Goal: Check status

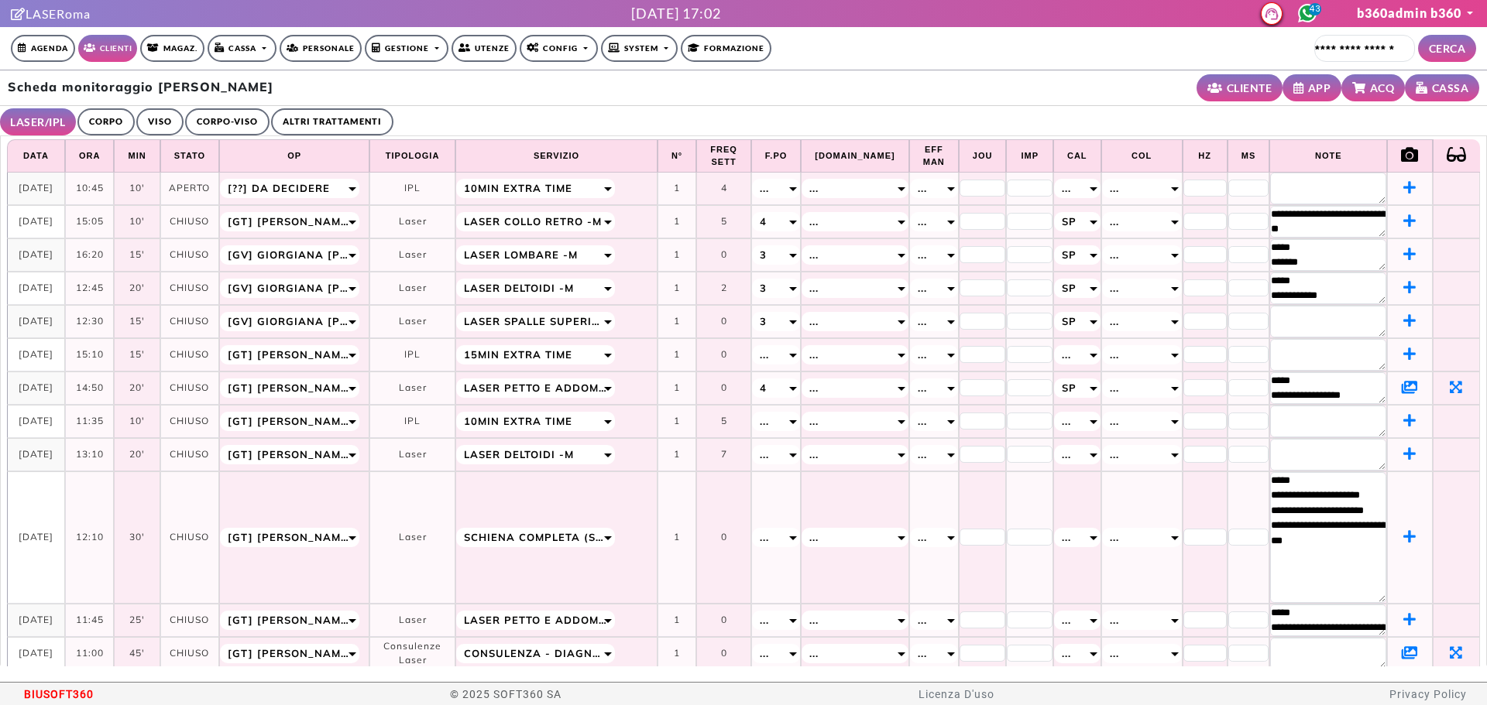
select select "**"
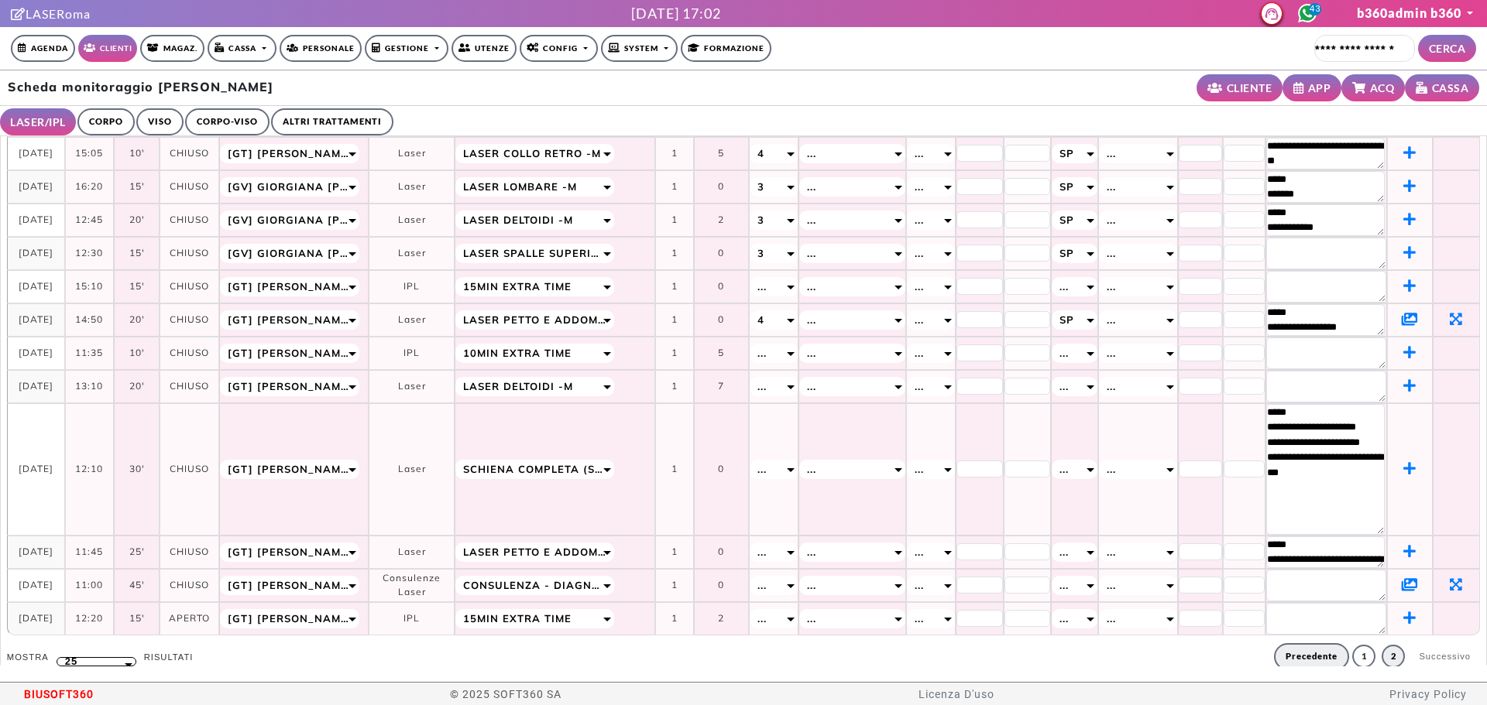
scroll to position [30, 0]
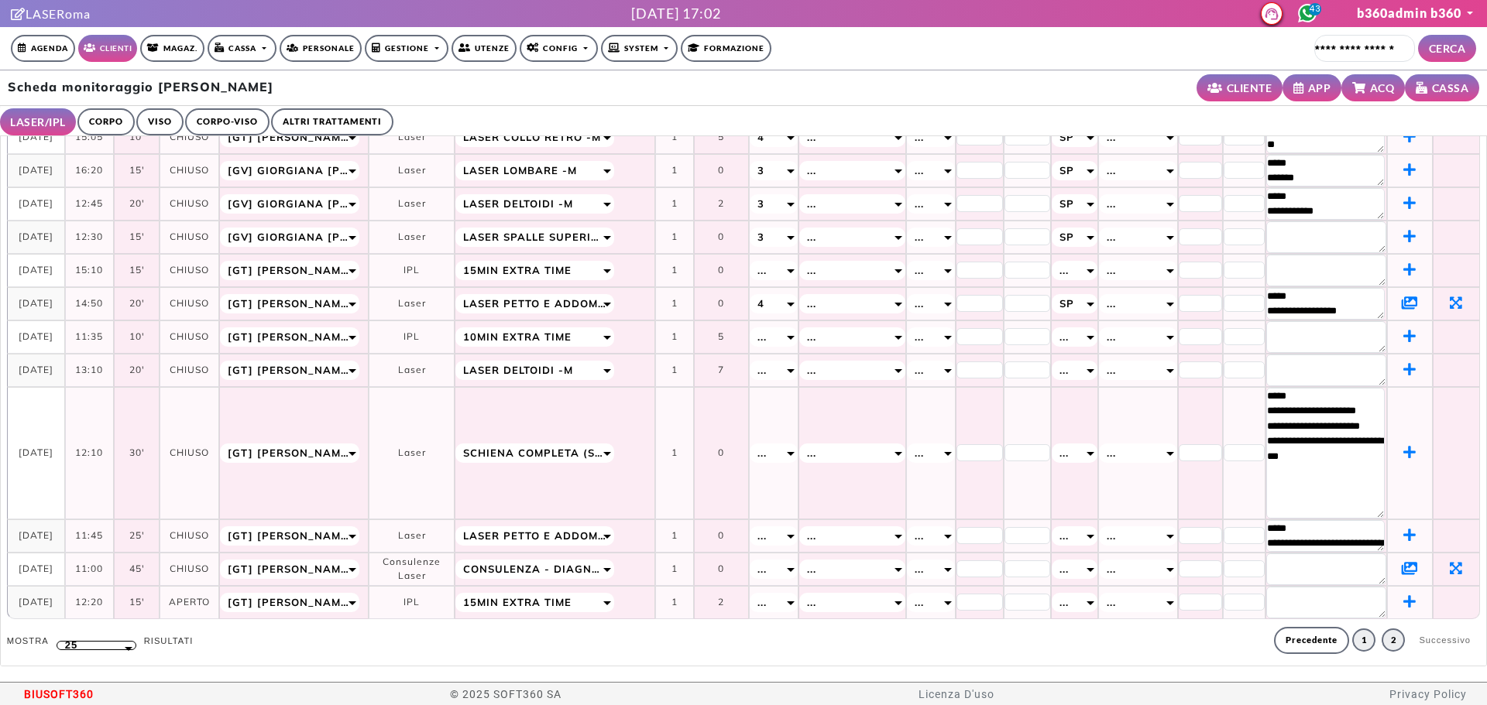
click at [1352, 647] on link "1" at bounding box center [1363, 640] width 23 height 23
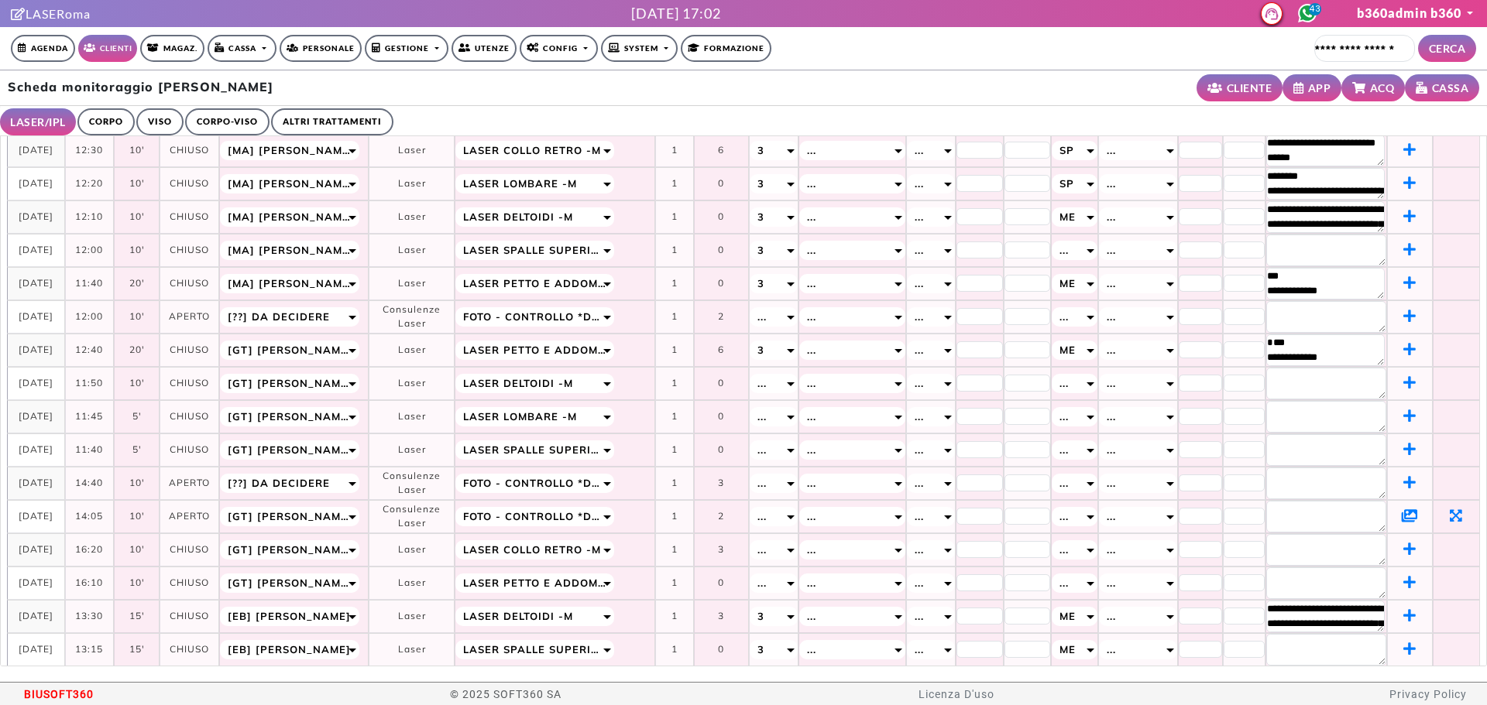
scroll to position [207, 0]
drag, startPoint x: 16, startPoint y: 310, endPoint x: 56, endPoint y: 326, distance: 42.7
click at [56, 326] on td "[DATE]" at bounding box center [36, 317] width 58 height 33
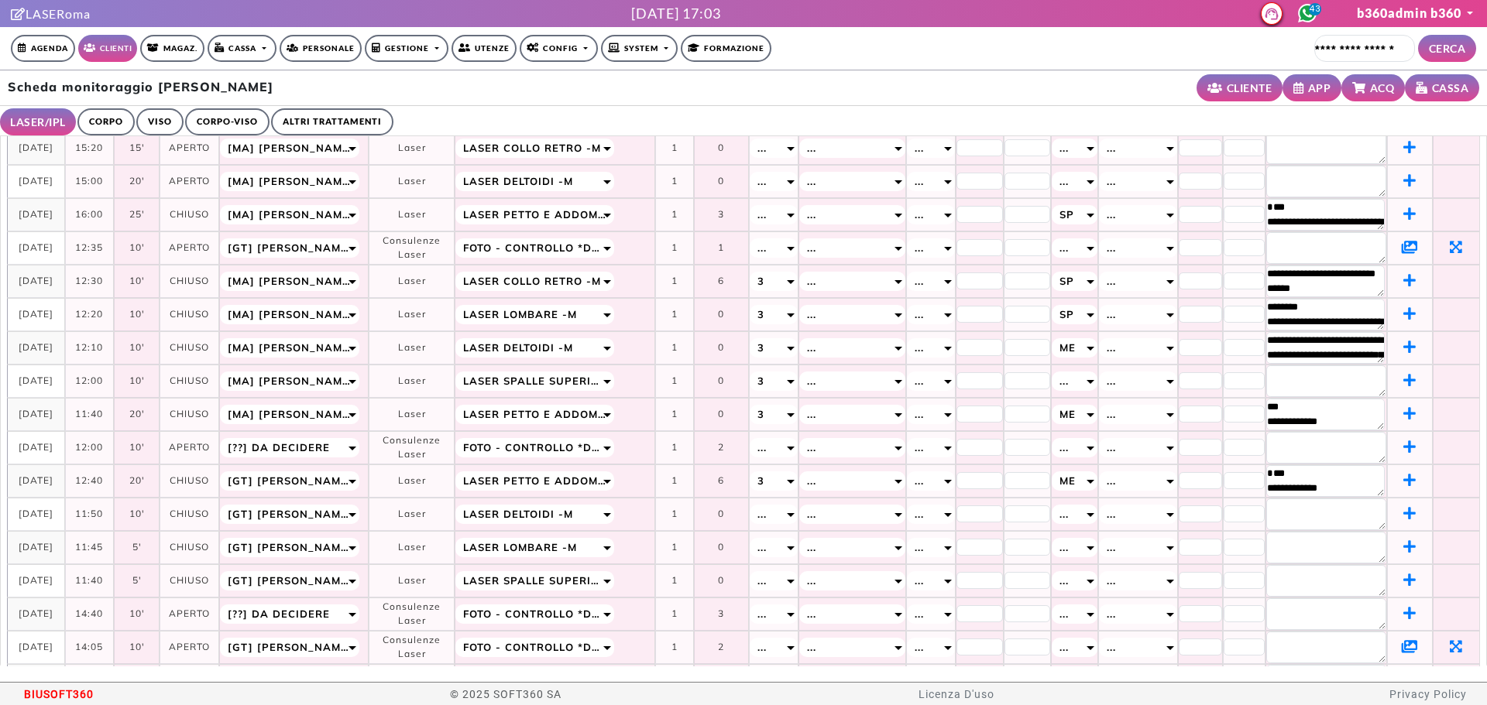
scroll to position [0, 0]
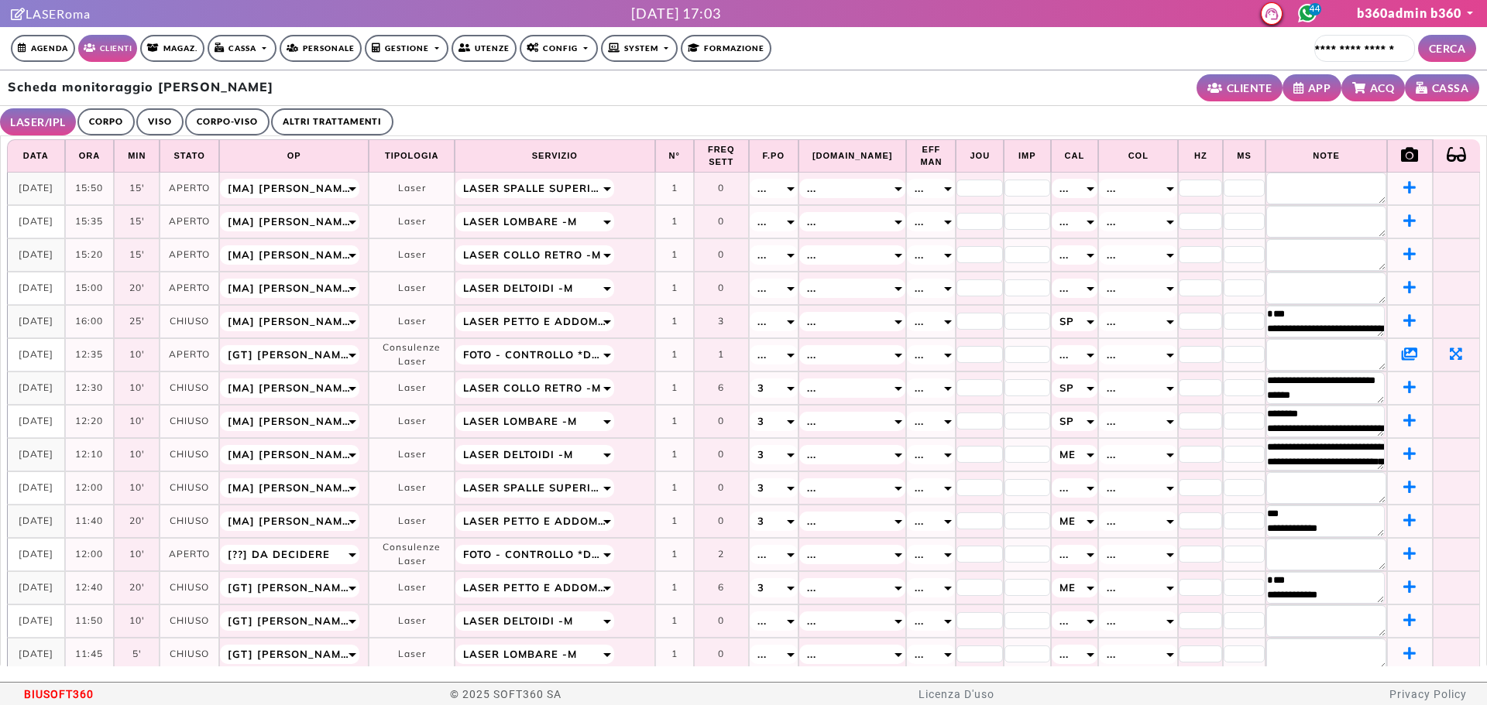
click at [1401, 351] on icon at bounding box center [1409, 354] width 16 height 14
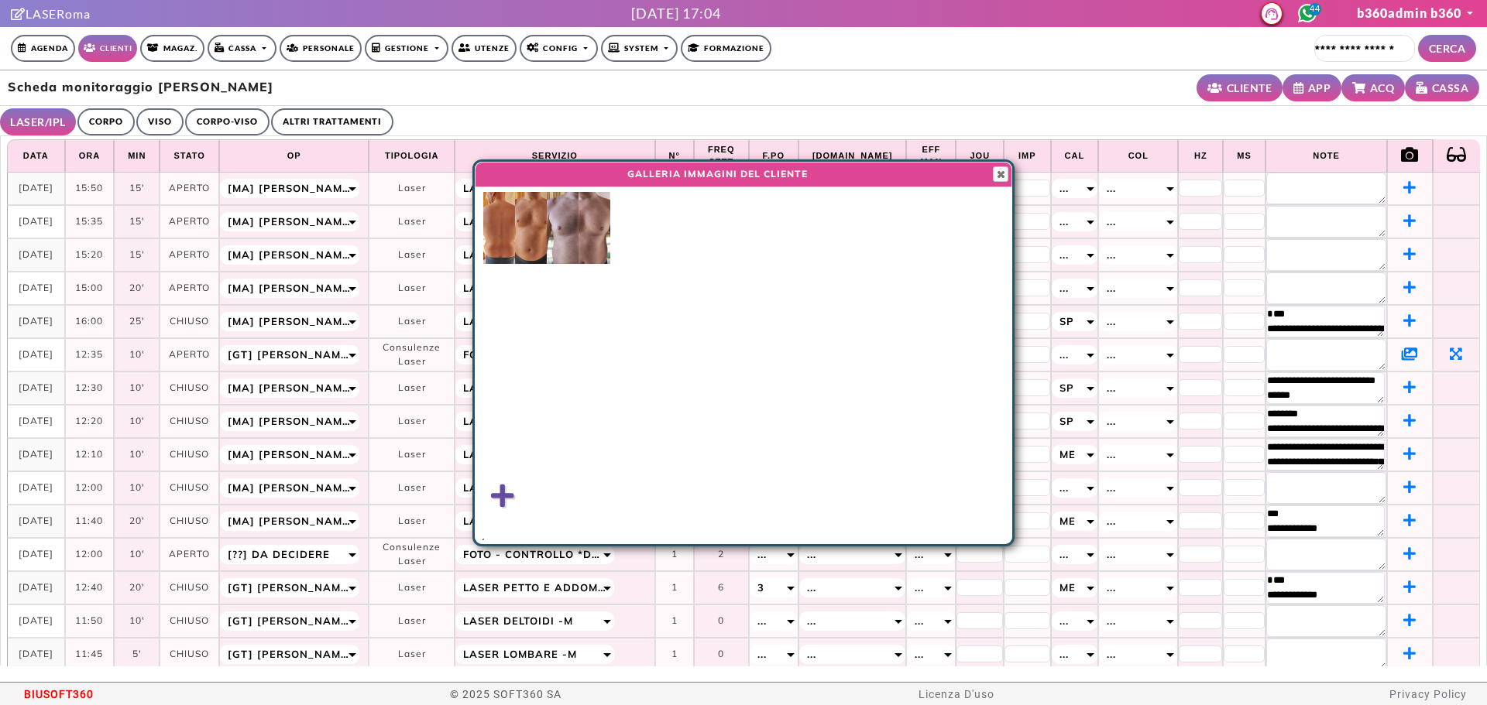
click at [502, 222] on img at bounding box center [499, 228] width 32 height 72
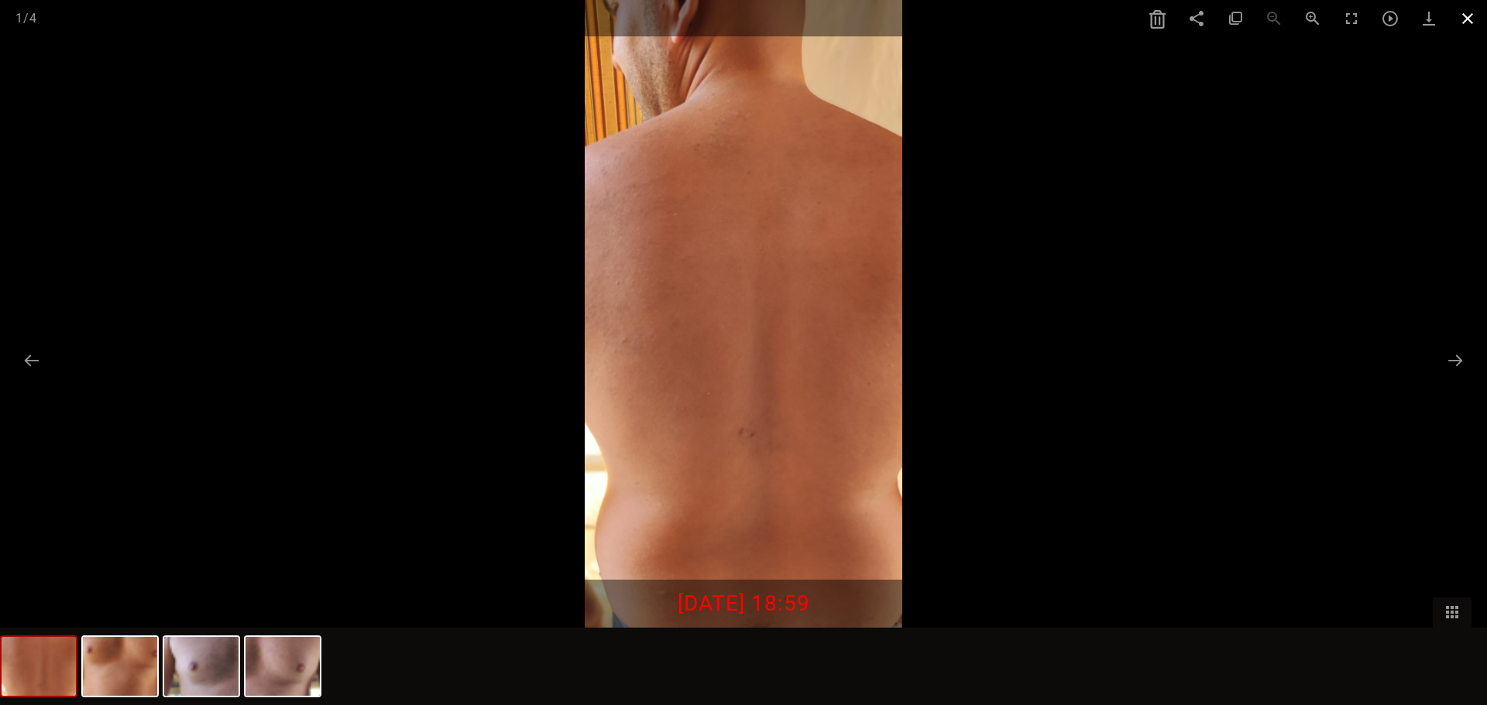
click at [1459, 27] on span at bounding box center [1467, 18] width 39 height 36
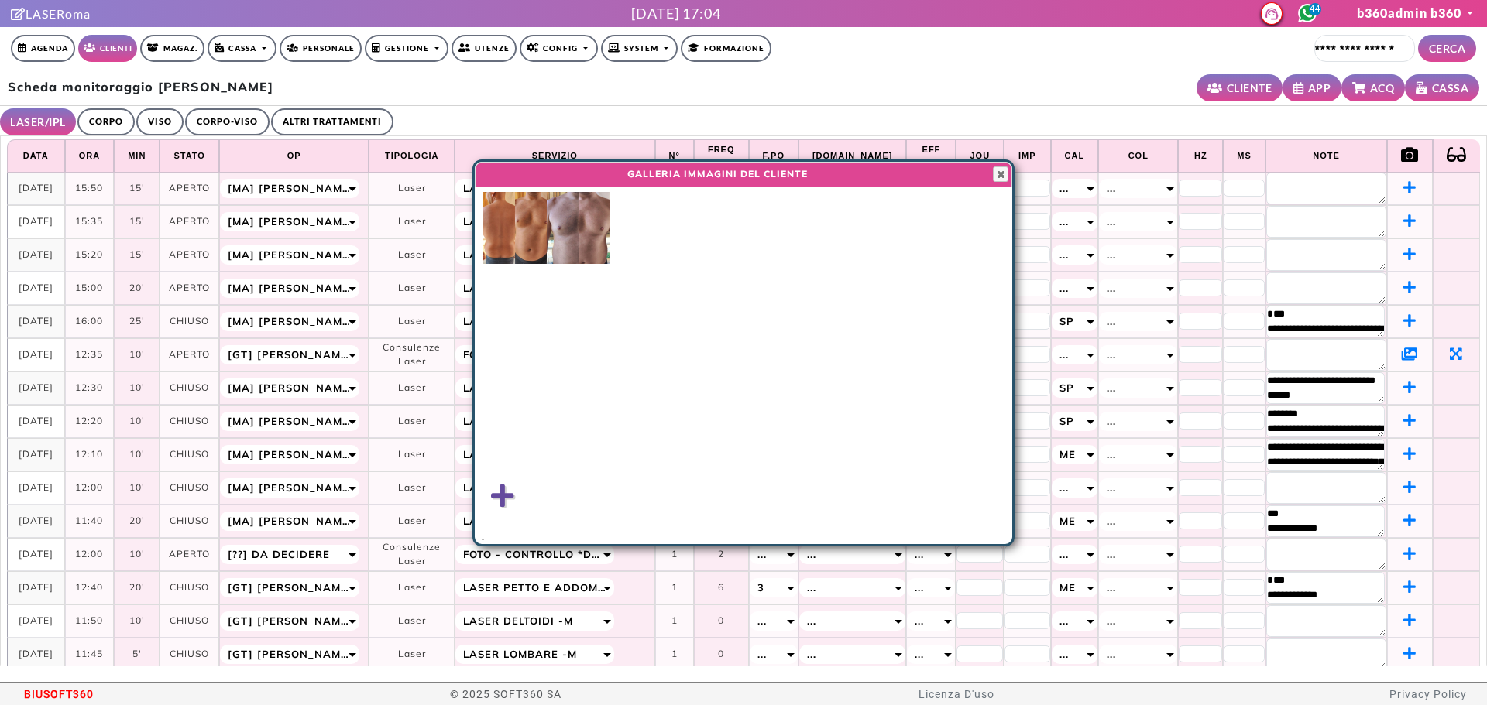
click at [594, 249] on img at bounding box center [594, 228] width 32 height 72
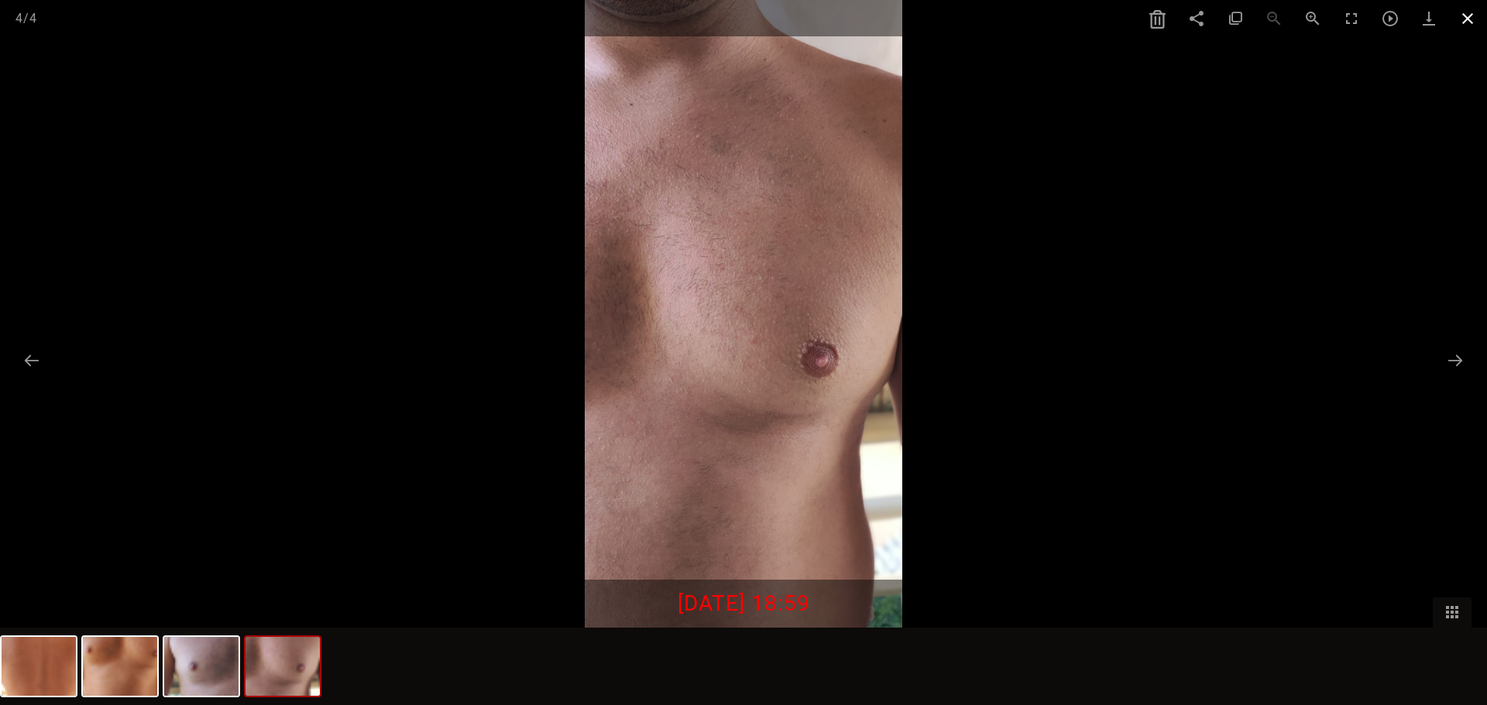
click at [1467, 20] on span at bounding box center [1467, 18] width 39 height 36
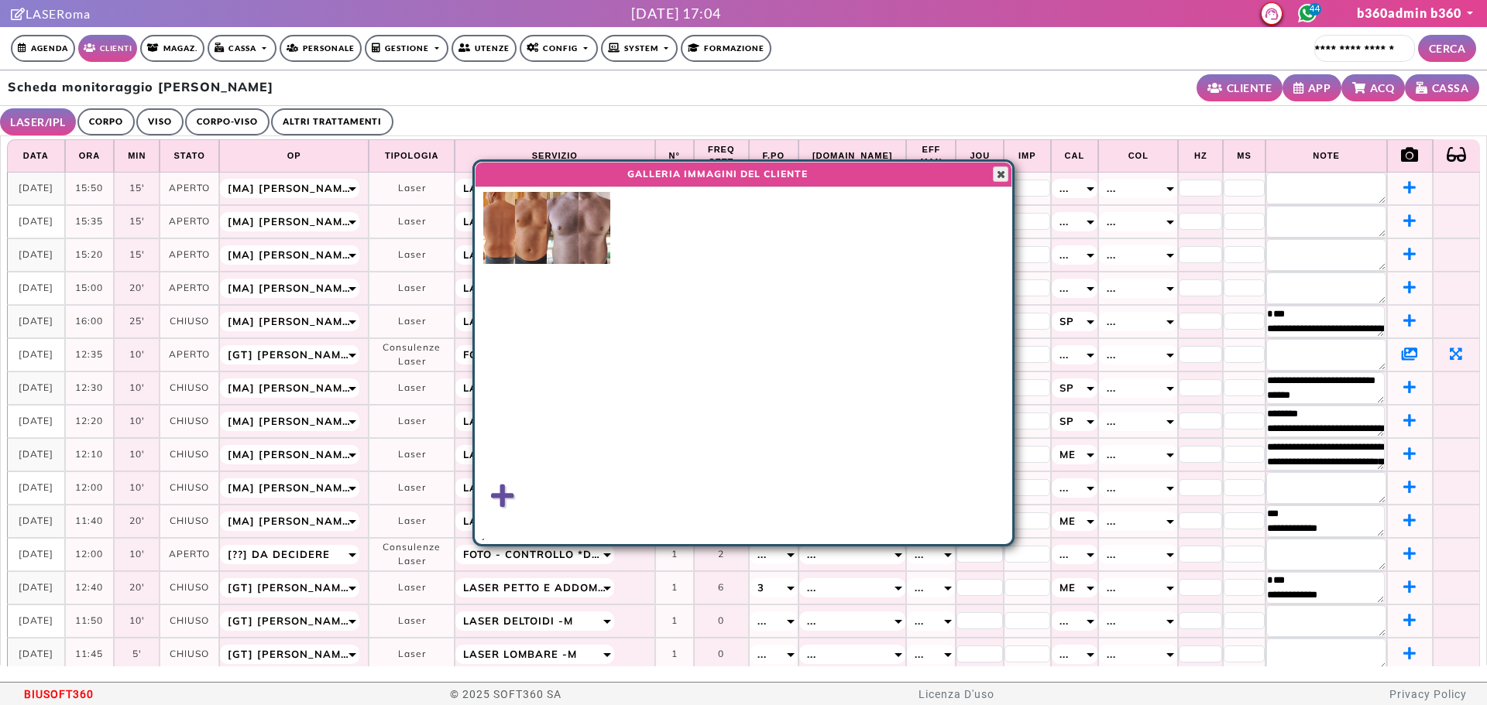
click at [997, 170] on span "button" at bounding box center [1000, 174] width 12 height 12
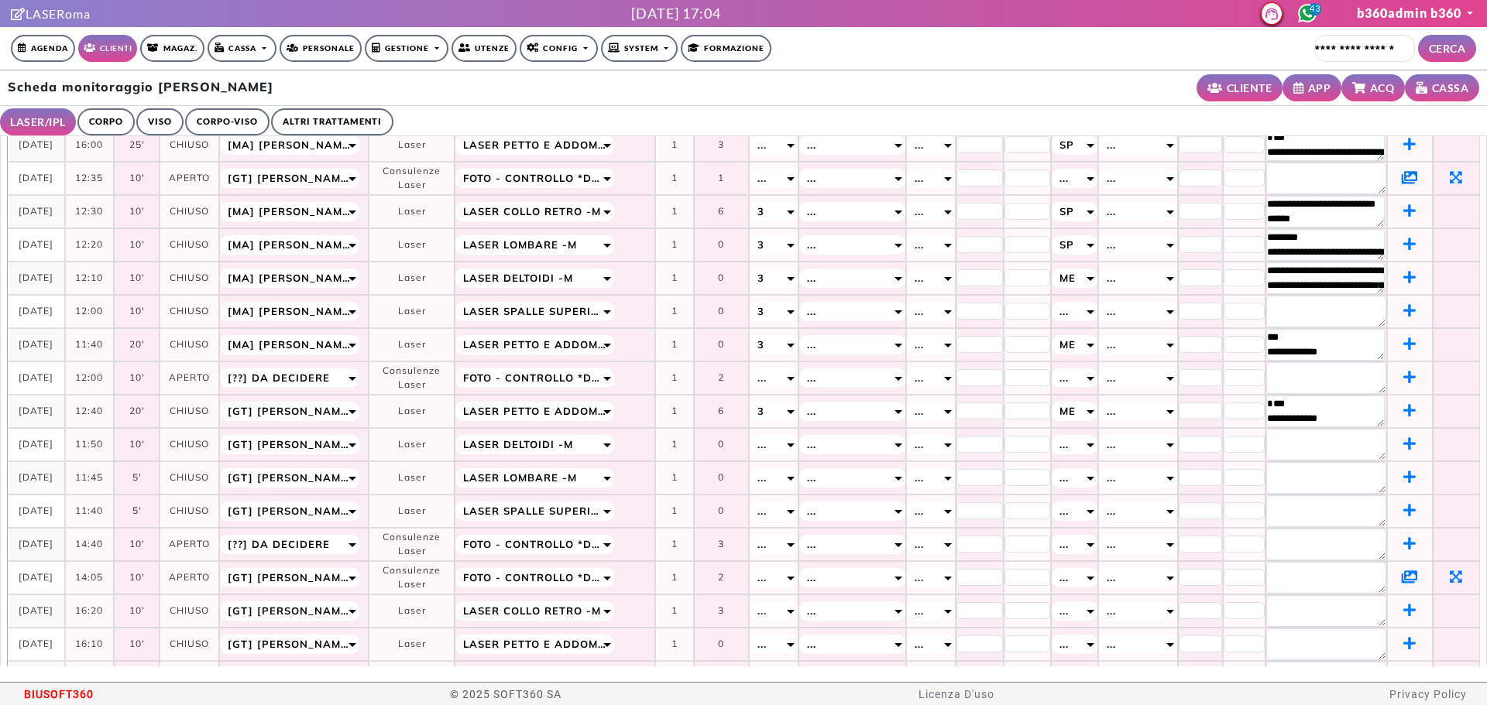
scroll to position [310, 0]
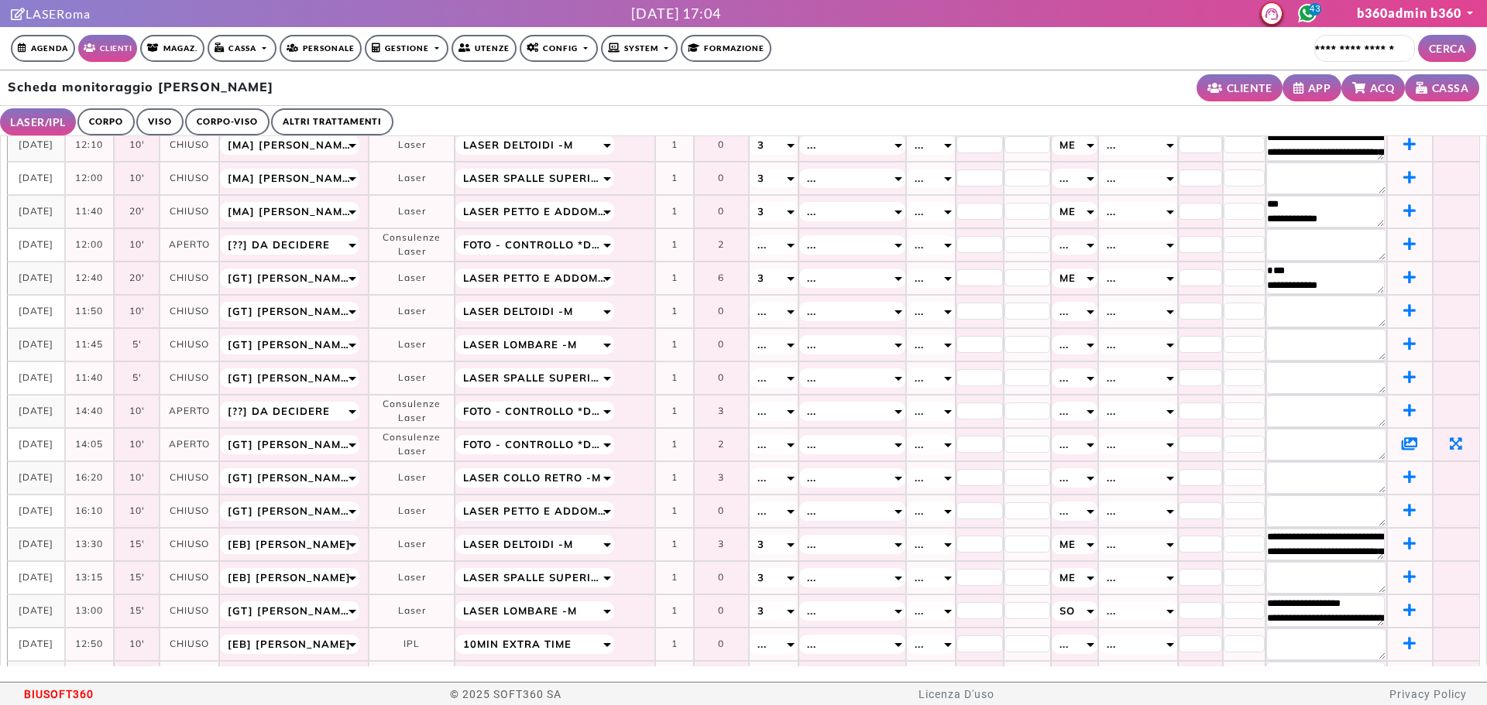
click at [110, 131] on link "CORPO" at bounding box center [105, 121] width 57 height 27
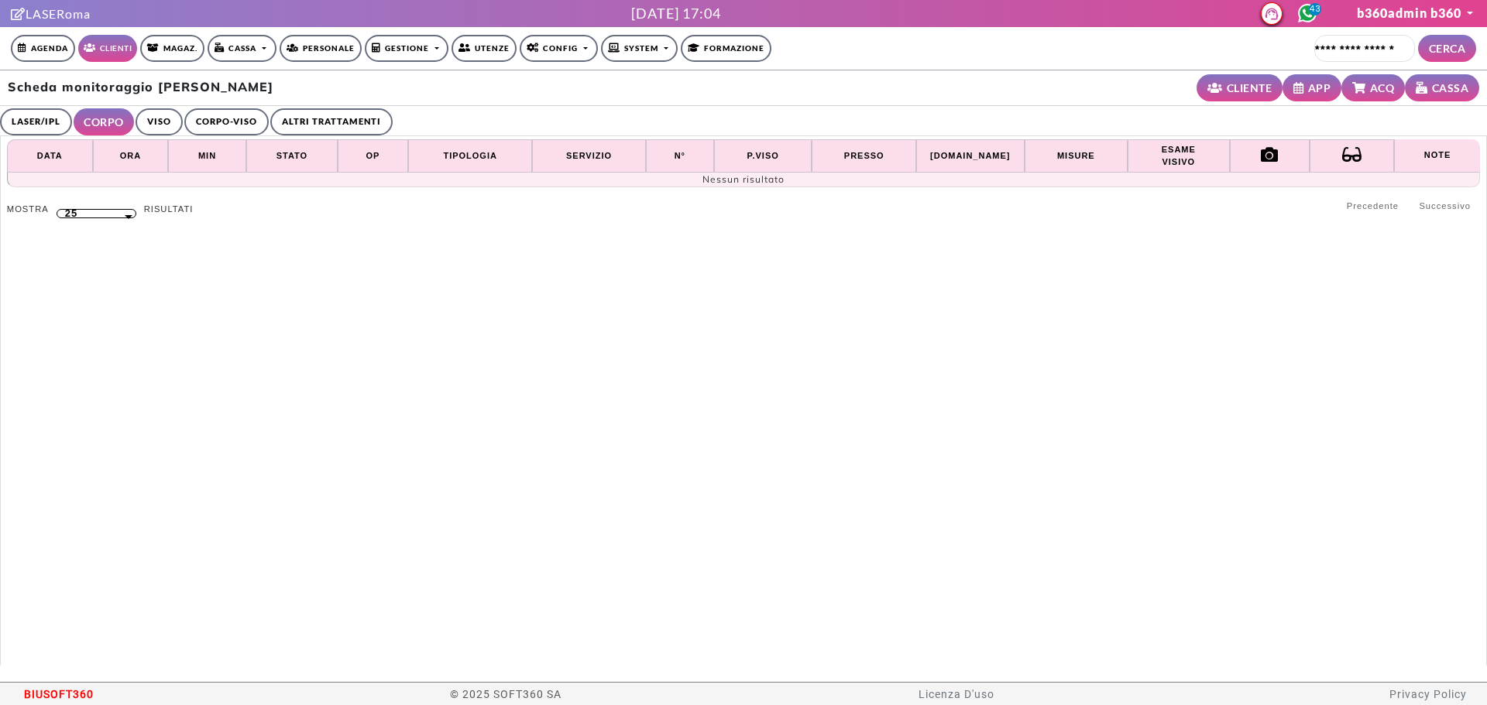
click at [182, 111] on li "VISO" at bounding box center [159, 121] width 47 height 27
click at [173, 115] on link "VISO" at bounding box center [159, 121] width 47 height 27
click at [254, 122] on link "CORPO-VISO" at bounding box center [224, 121] width 84 height 27
click at [309, 122] on link "ALTRI TRATTAMENTI" at bounding box center [335, 121] width 122 height 27
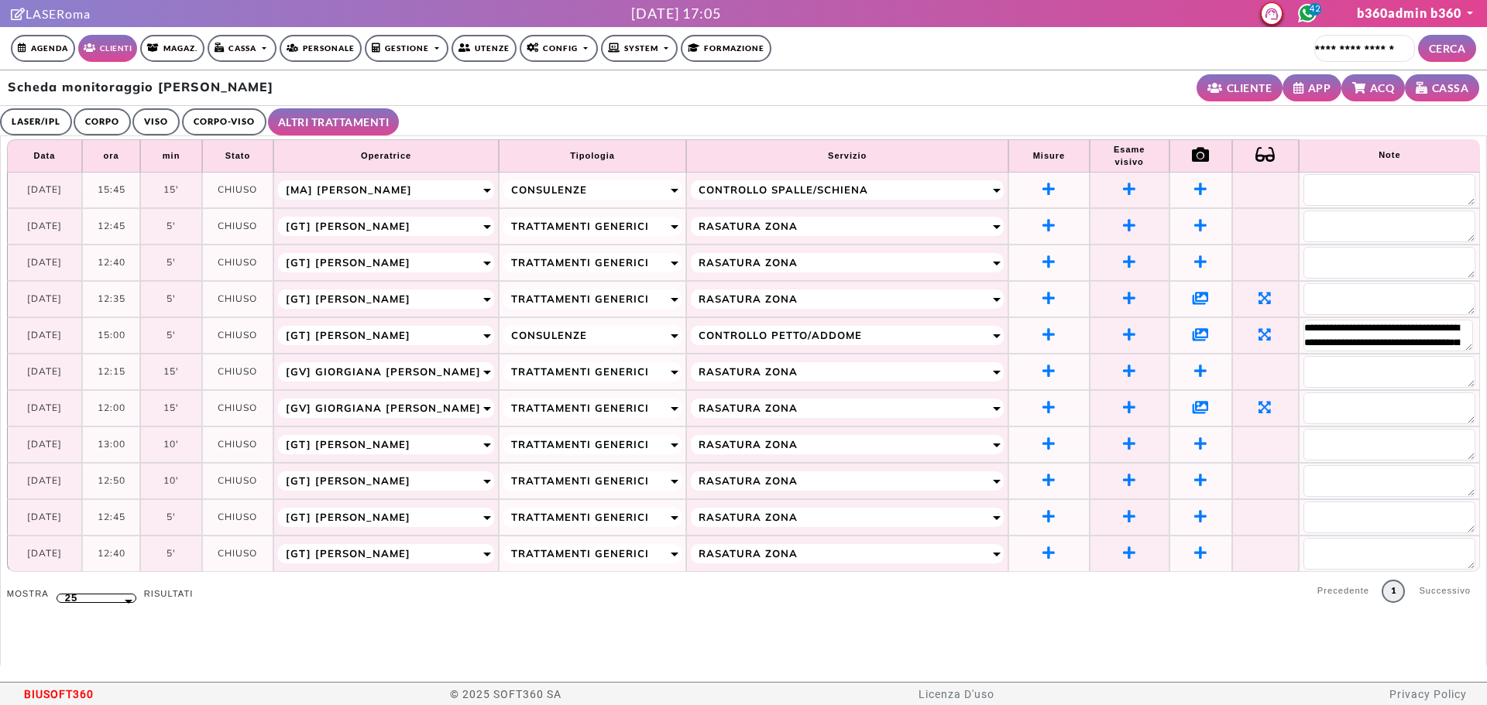
click at [26, 126] on link "LASER/IPL" at bounding box center [36, 121] width 72 height 27
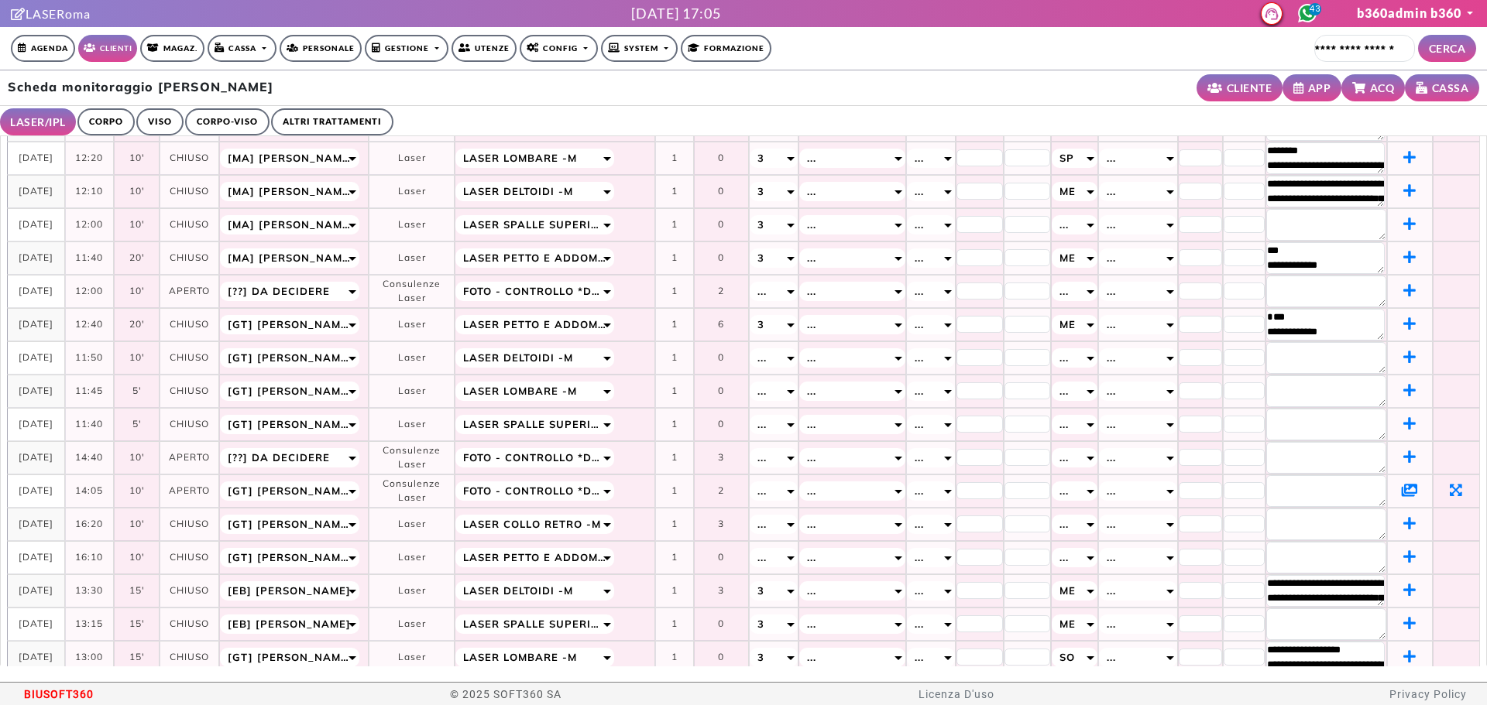
scroll to position [207, 0]
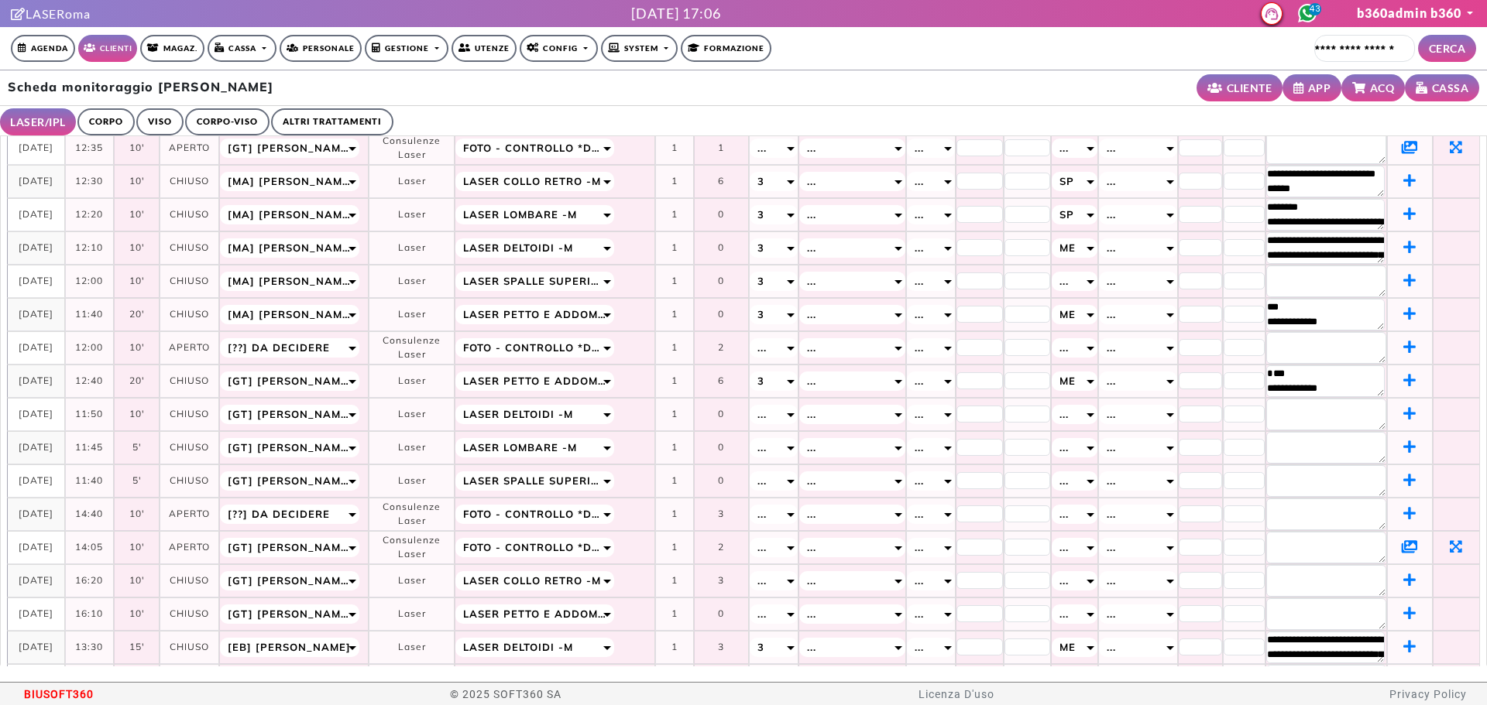
click at [132, 122] on link "CORPO" at bounding box center [105, 121] width 57 height 27
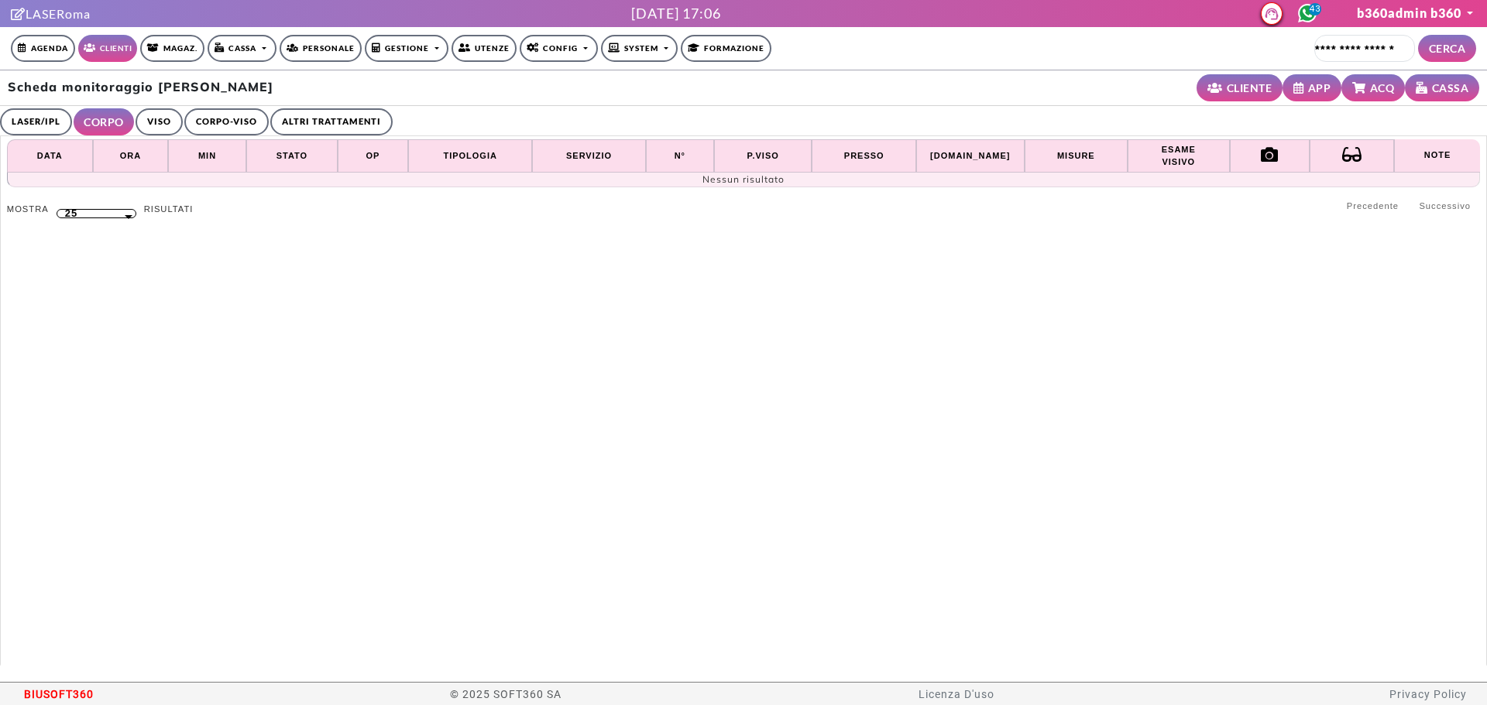
click at [162, 121] on link "VISO" at bounding box center [159, 121] width 47 height 27
click at [251, 122] on link "CORPO-VISO" at bounding box center [224, 121] width 84 height 27
click at [297, 122] on link "ALTRI TRATTAMENTI" at bounding box center [335, 121] width 122 height 27
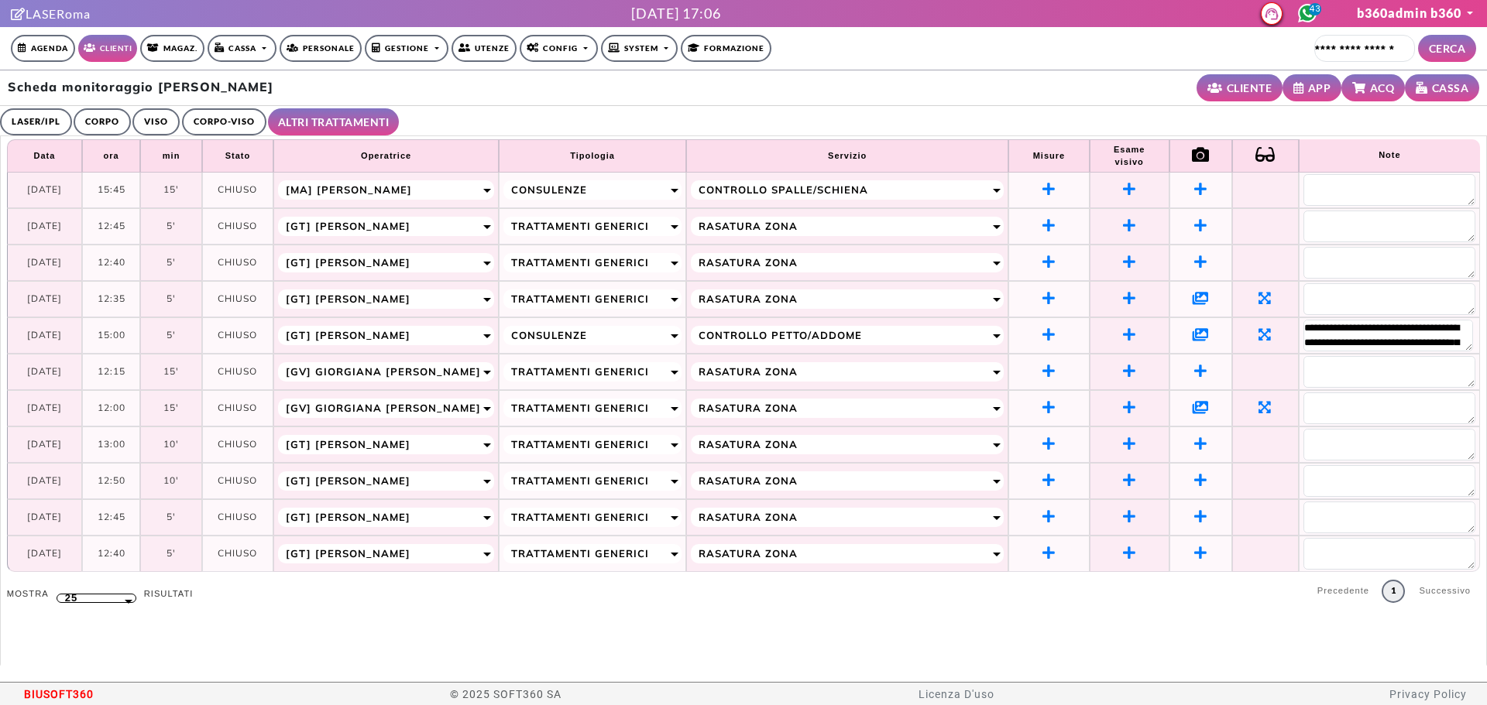
click at [43, 118] on link "LASER/IPL" at bounding box center [36, 121] width 72 height 27
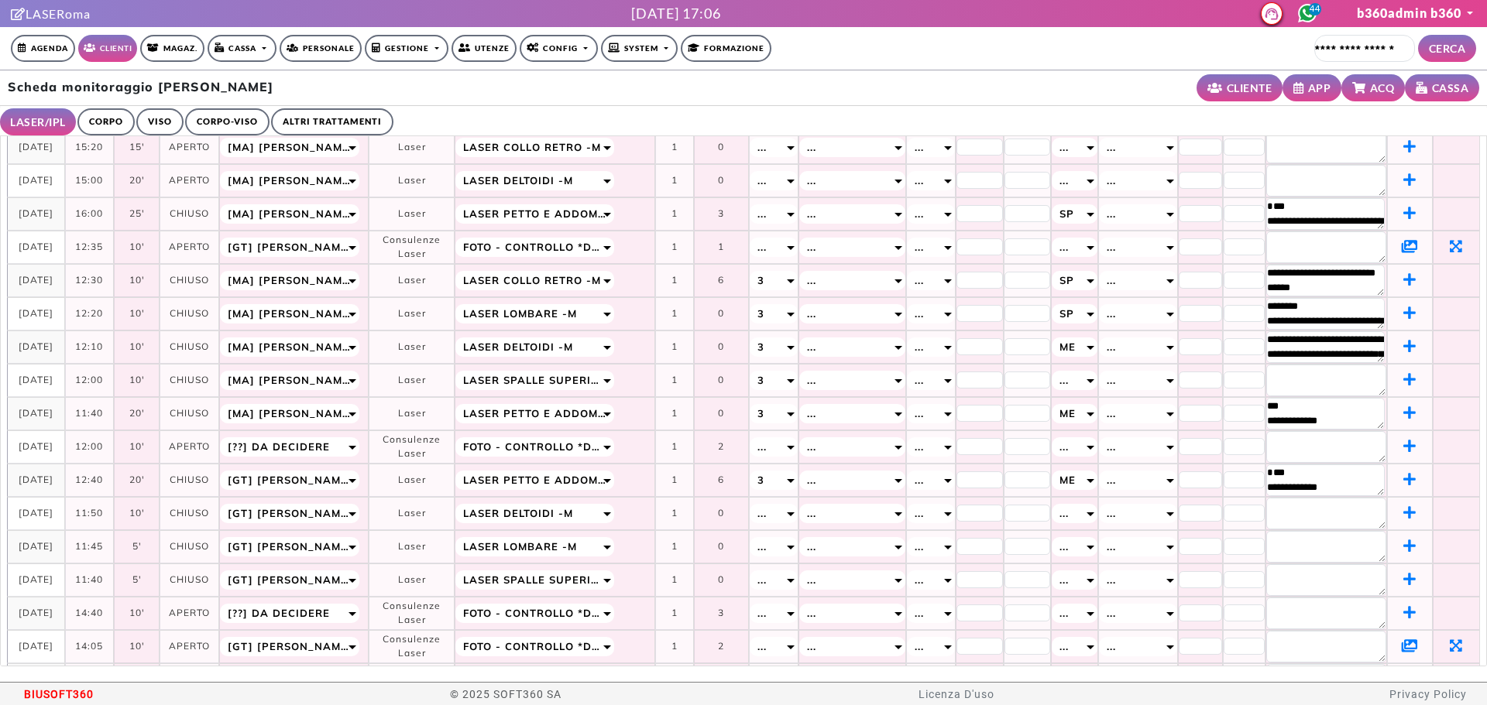
scroll to position [148, 0]
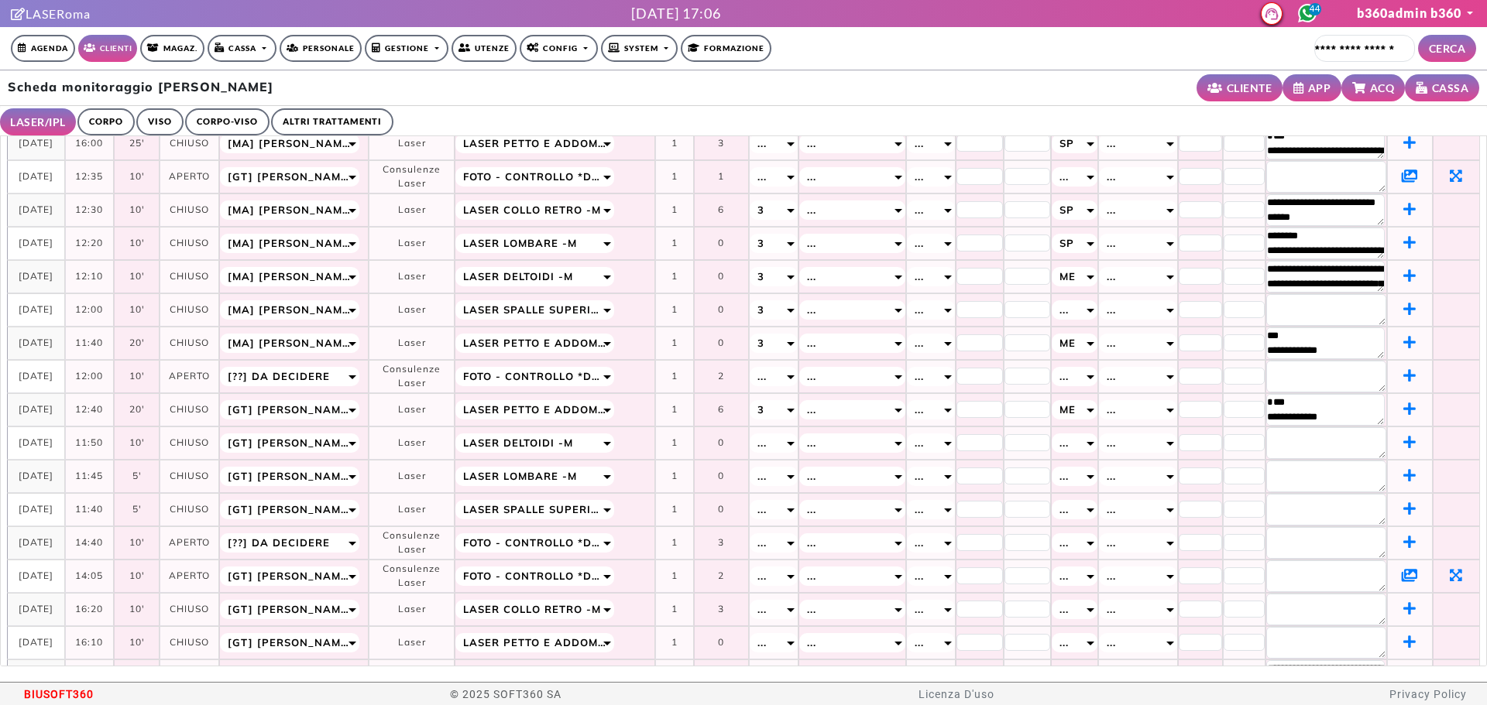
click at [1401, 582] on icon at bounding box center [1409, 575] width 16 height 14
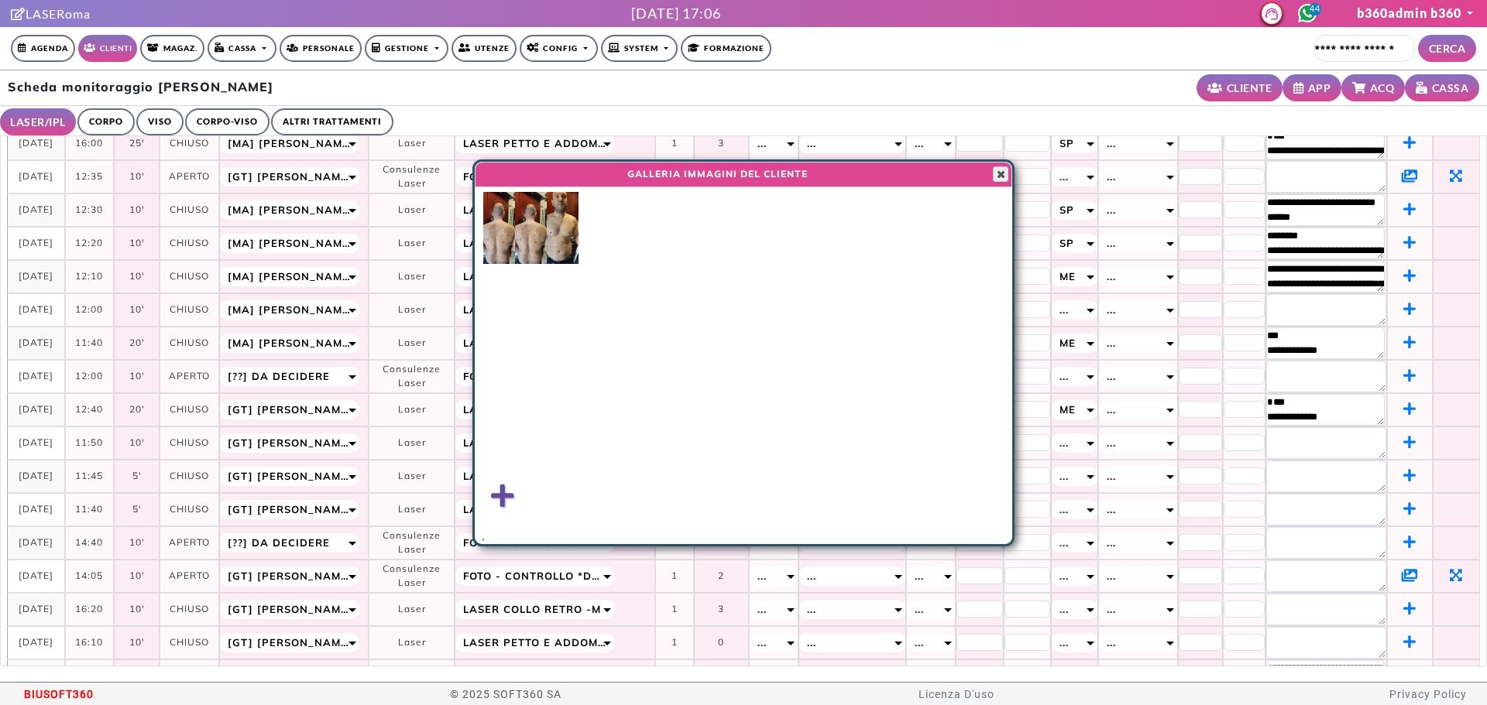
click at [998, 174] on span "button" at bounding box center [1000, 174] width 12 height 12
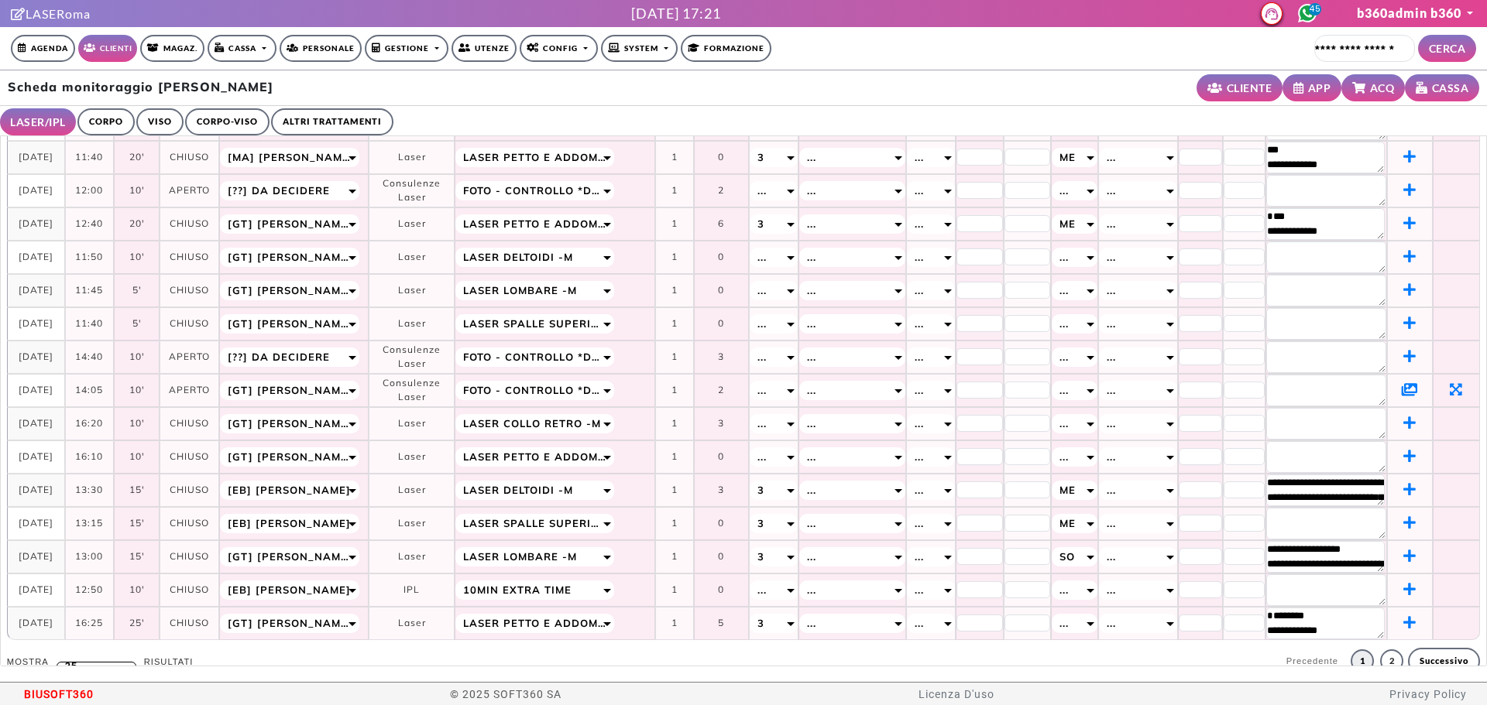
scroll to position [355, 0]
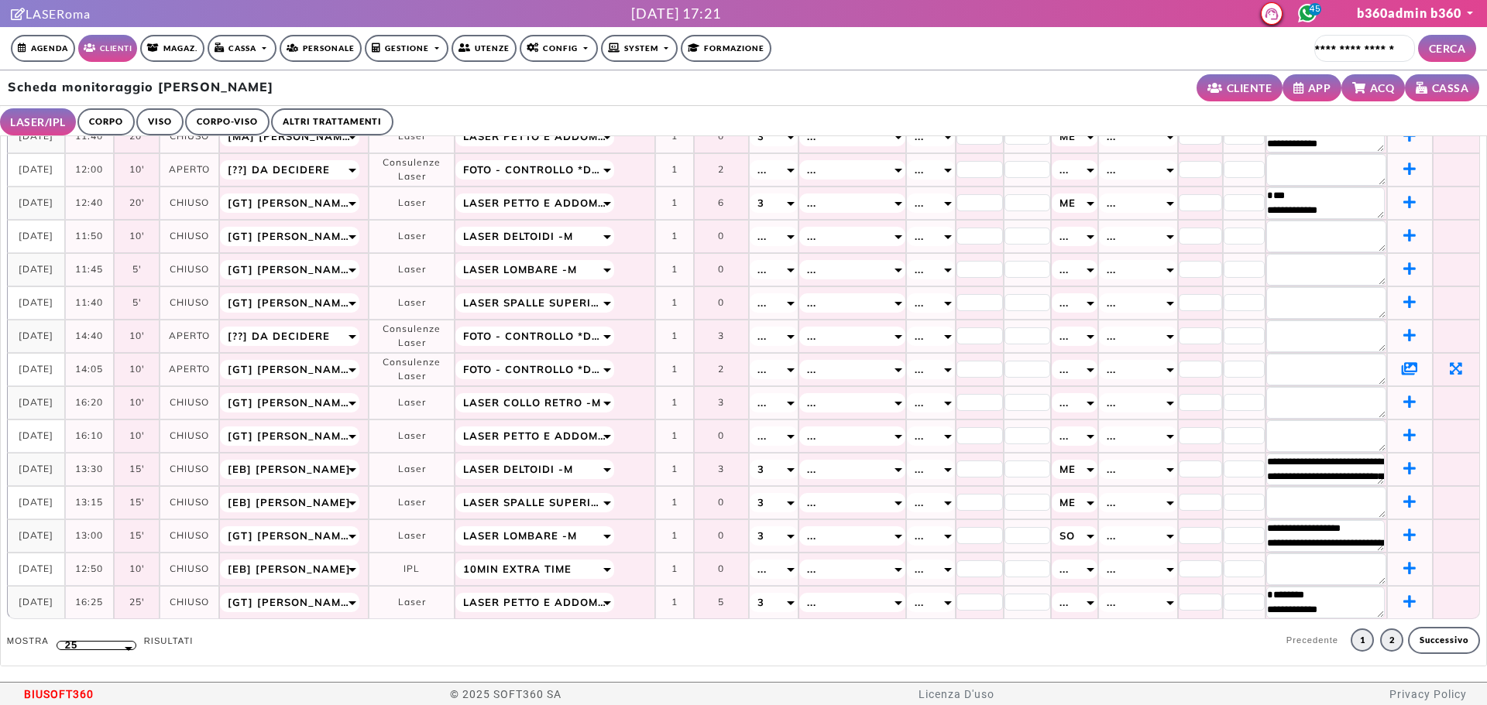
click at [1380, 643] on link "2" at bounding box center [1391, 640] width 23 height 23
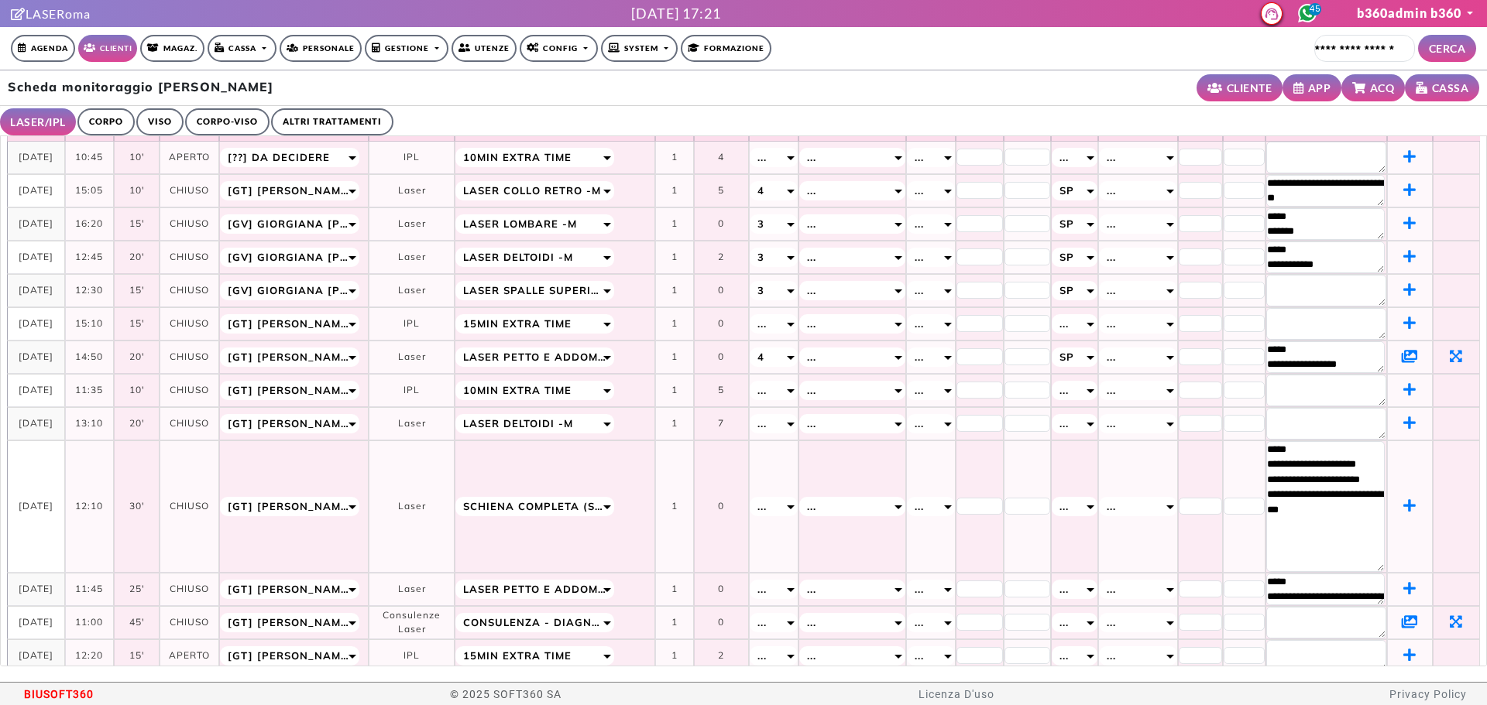
scroll to position [0, 0]
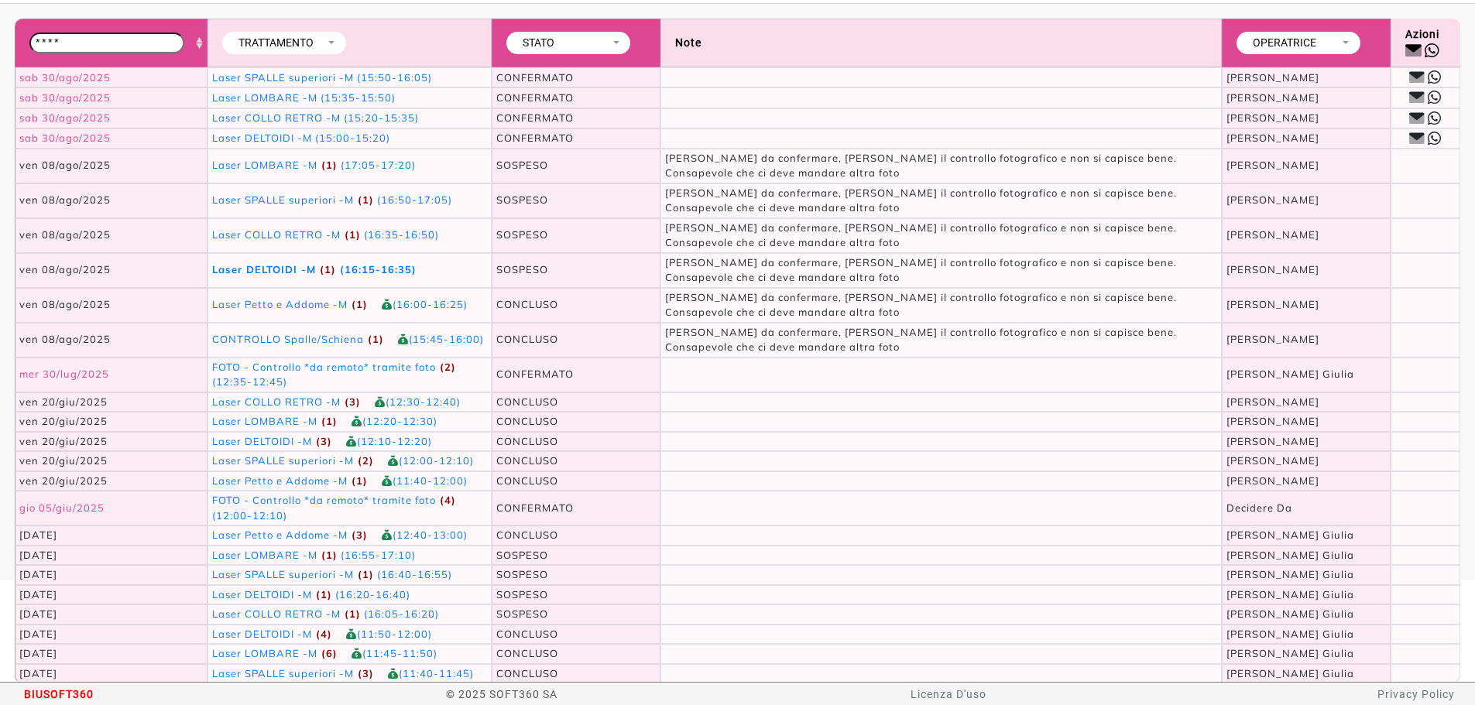
scroll to position [103, 0]
click at [247, 509] on td "FOTO - Controllo *da remoto* tramite foto (4) (12:00-12:10)" at bounding box center [350, 507] width 285 height 35
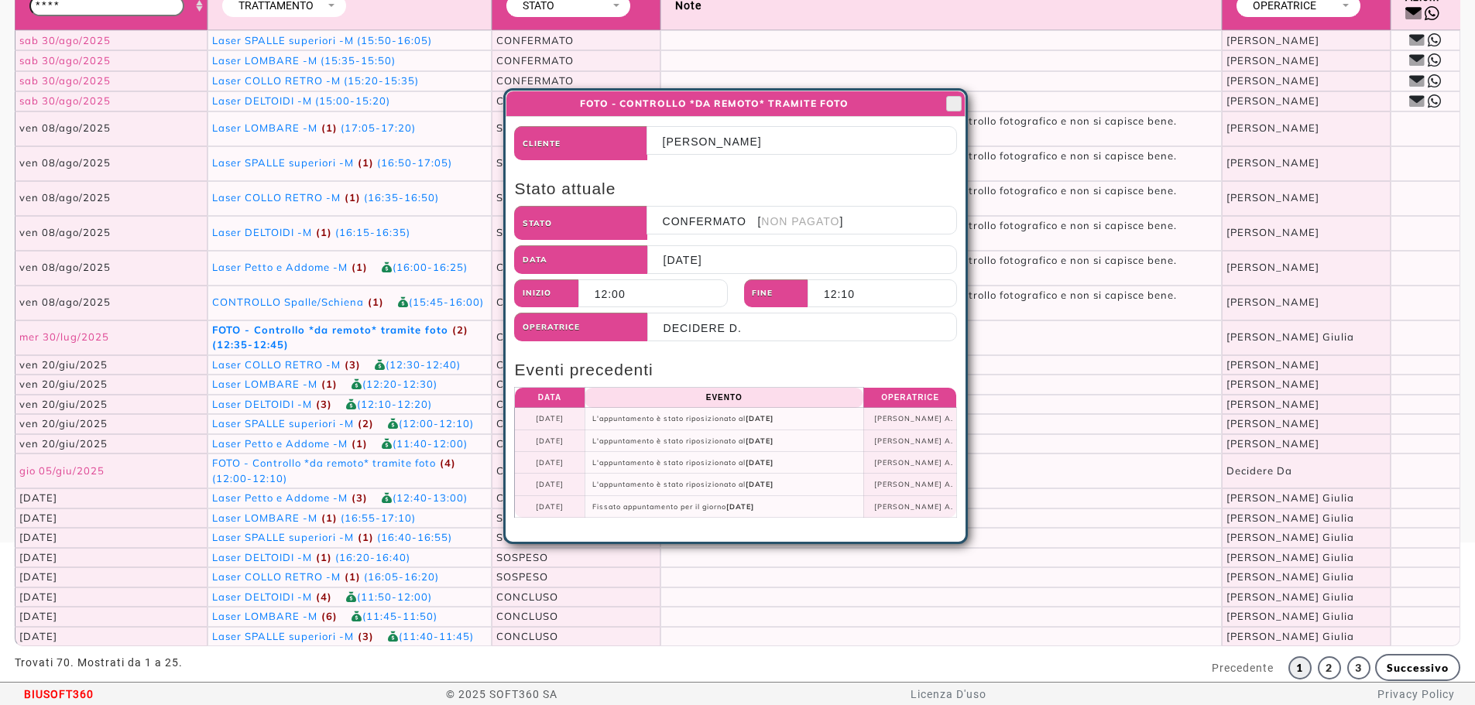
scroll to position [141, 0]
click at [1320, 663] on link "2" at bounding box center [1329, 668] width 23 height 23
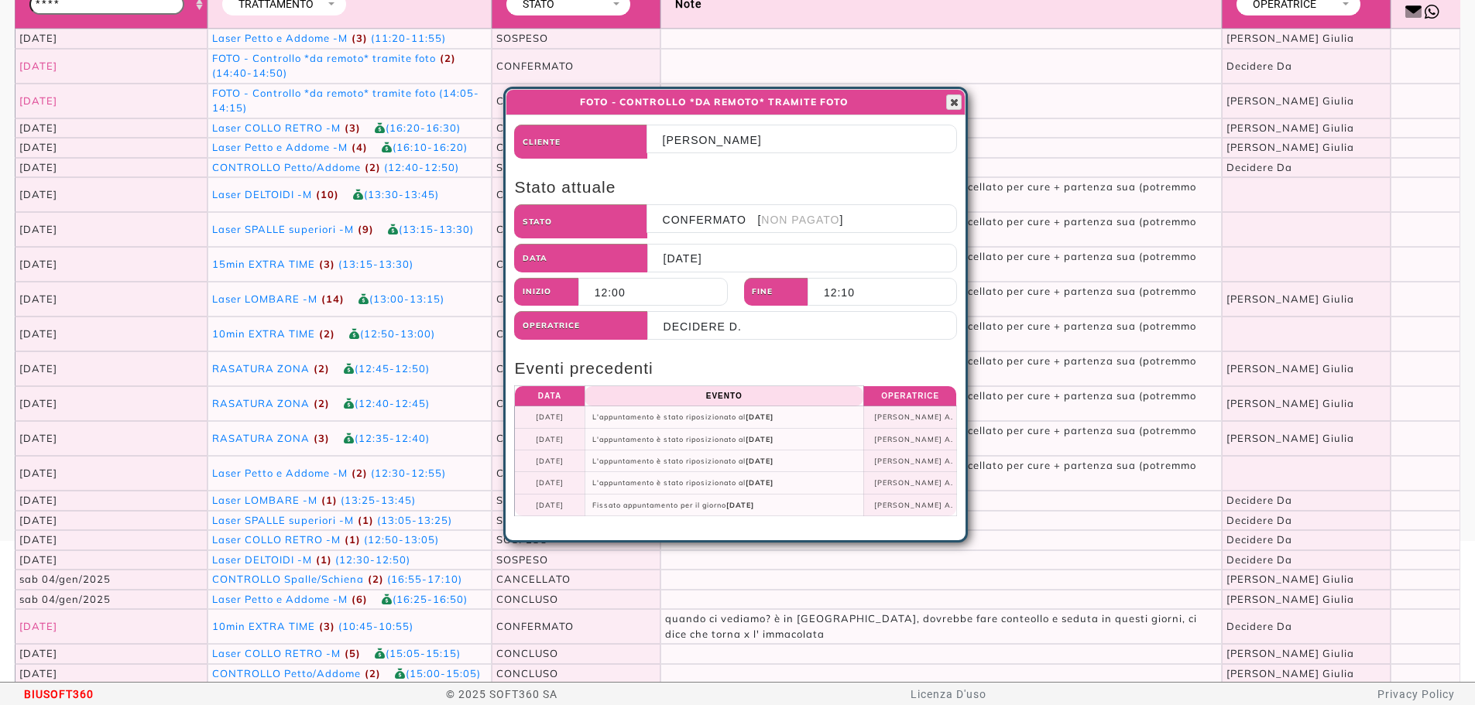
click at [960, 101] on span "button" at bounding box center [954, 102] width 12 height 12
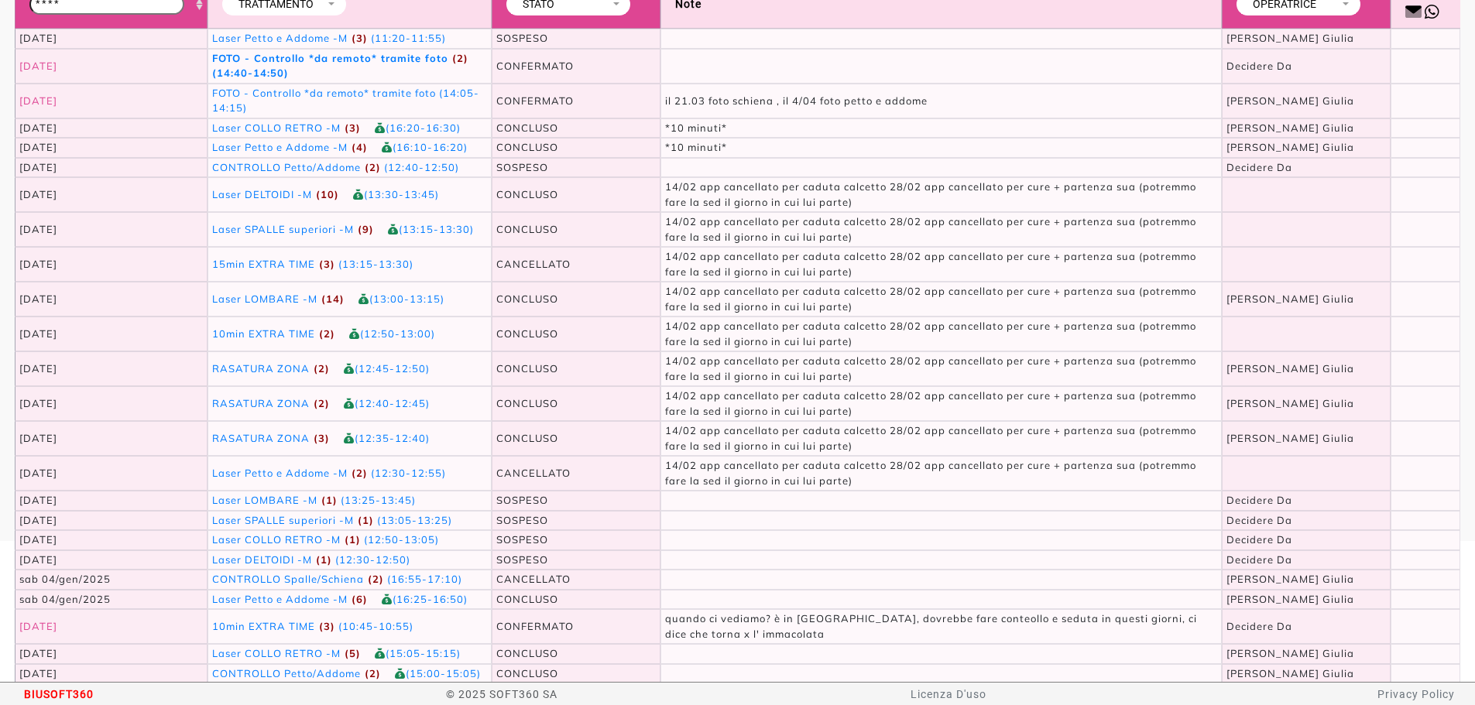
click at [357, 67] on td "FOTO - Controllo *da remoto* tramite foto (2) (14:40-14:50)" at bounding box center [350, 66] width 285 height 35
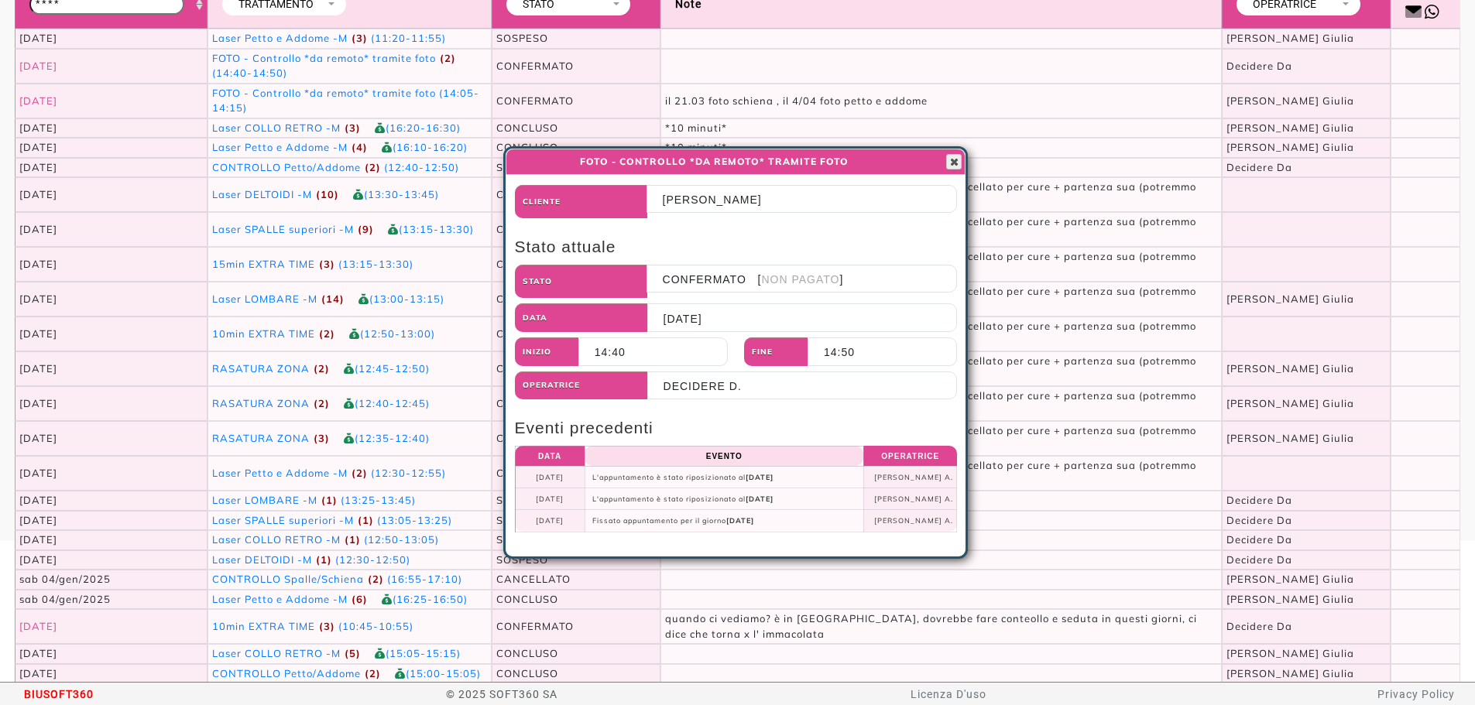
click at [960, 160] on span "button" at bounding box center [954, 162] width 12 height 12
